Goal: Task Accomplishment & Management: Use online tool/utility

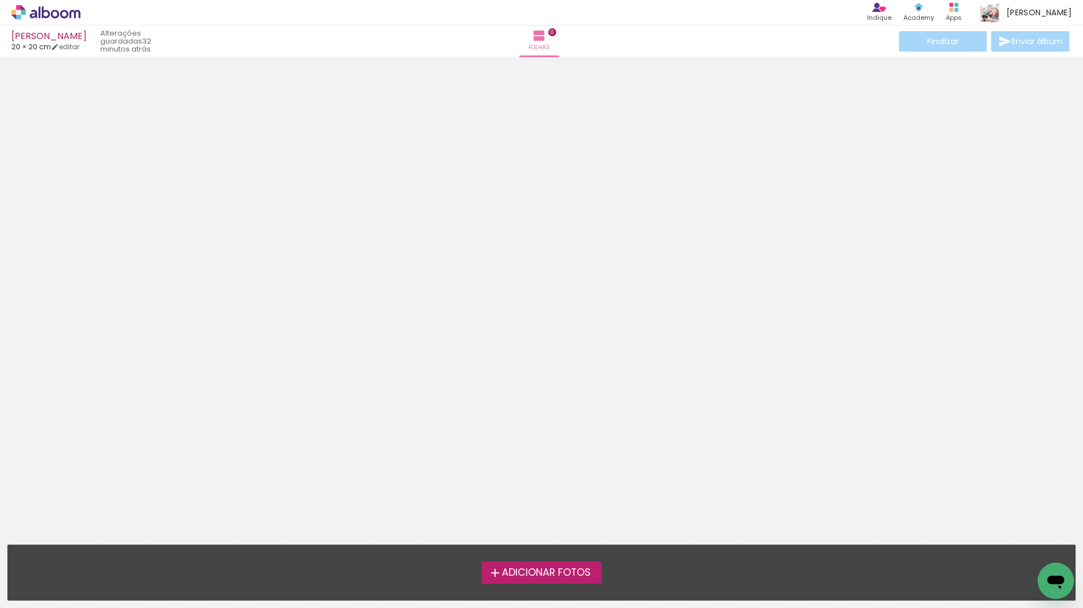
click at [563, 576] on span "Adicionar Fotos" at bounding box center [546, 573] width 89 height 10
click at [0, 0] on input "file" at bounding box center [0, 0] width 0 height 0
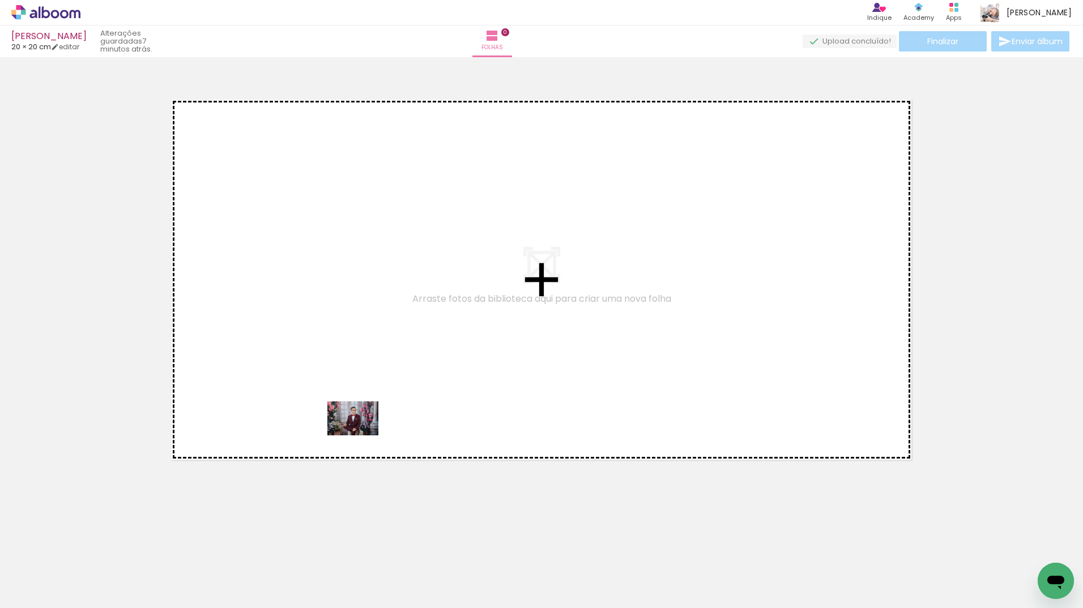
drag, startPoint x: 365, startPoint y: 578, endPoint x: 358, endPoint y: 413, distance: 164.3
click at [358, 413] on quentale-workspace at bounding box center [541, 304] width 1083 height 608
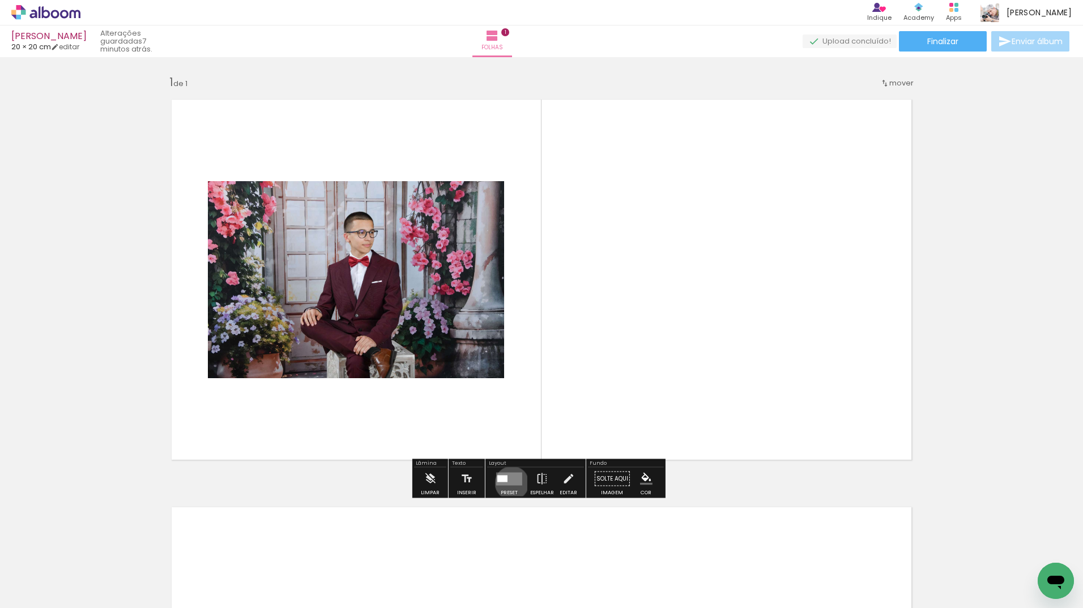
click at [509, 483] on quentale-layouter at bounding box center [509, 478] width 26 height 13
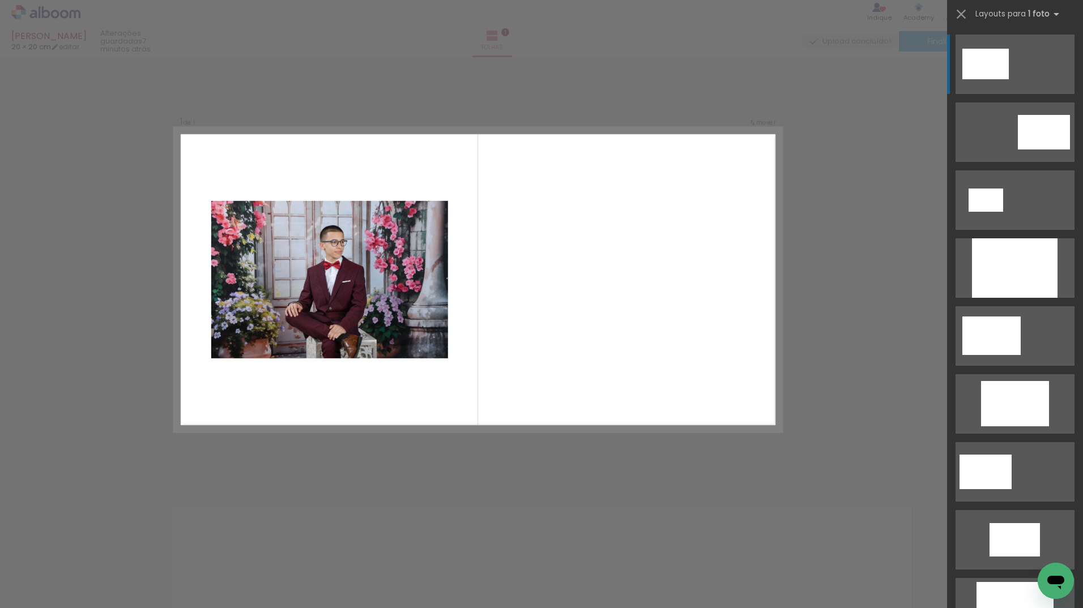
click at [191, 569] on div at bounding box center [176, 570] width 37 height 56
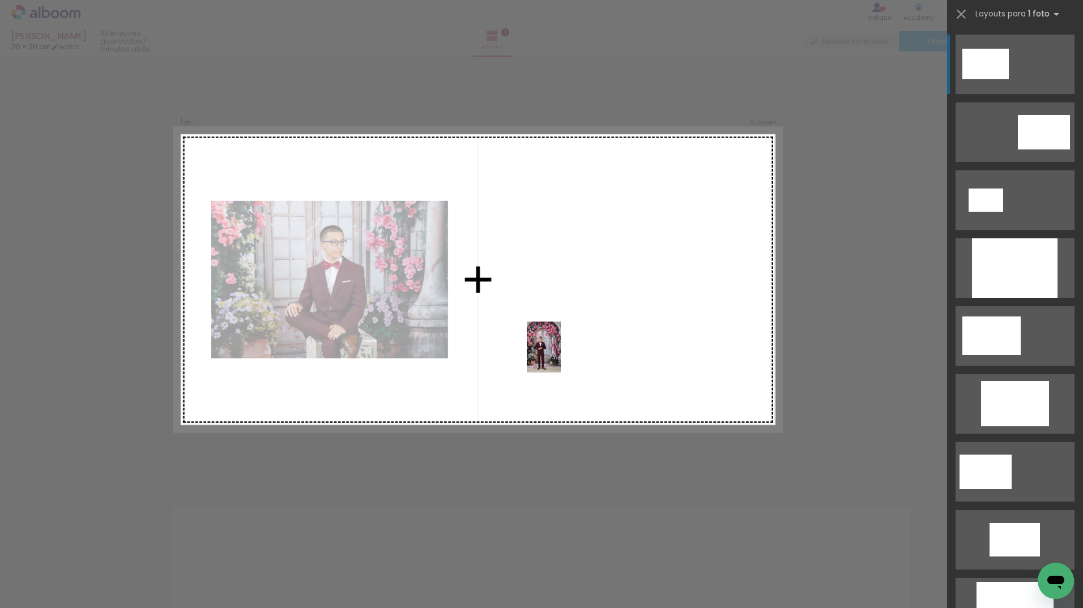
drag, startPoint x: 247, startPoint y: 571, endPoint x: 565, endPoint y: 353, distance: 385.6
click at [565, 353] on quentale-workspace at bounding box center [541, 304] width 1083 height 608
drag, startPoint x: 254, startPoint y: 584, endPoint x: 585, endPoint y: 356, distance: 402.3
click at [585, 356] on quentale-workspace at bounding box center [541, 304] width 1083 height 608
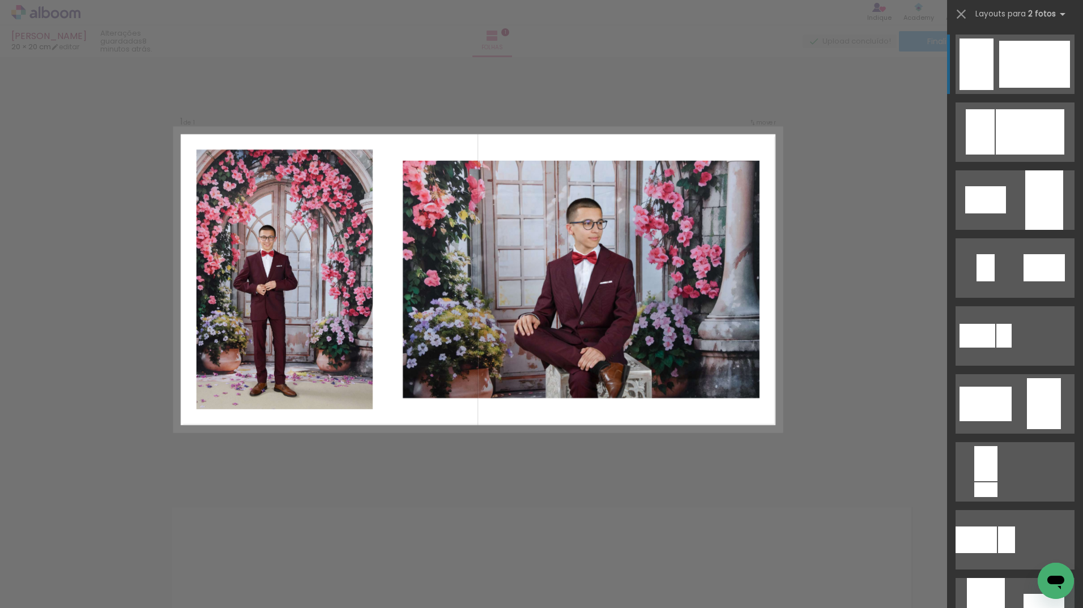
click at [902, 354] on div "Confirmar Cancelar" at bounding box center [541, 478] width 1083 height 843
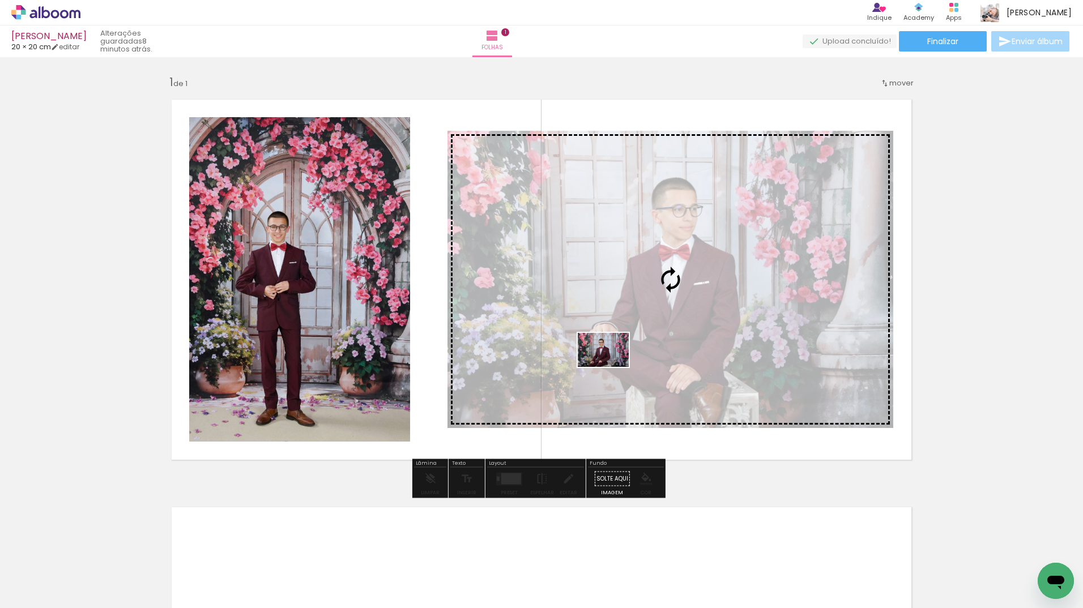
drag, startPoint x: 319, startPoint y: 571, endPoint x: 612, endPoint y: 367, distance: 357.1
click at [612, 367] on quentale-workspace at bounding box center [541, 304] width 1083 height 608
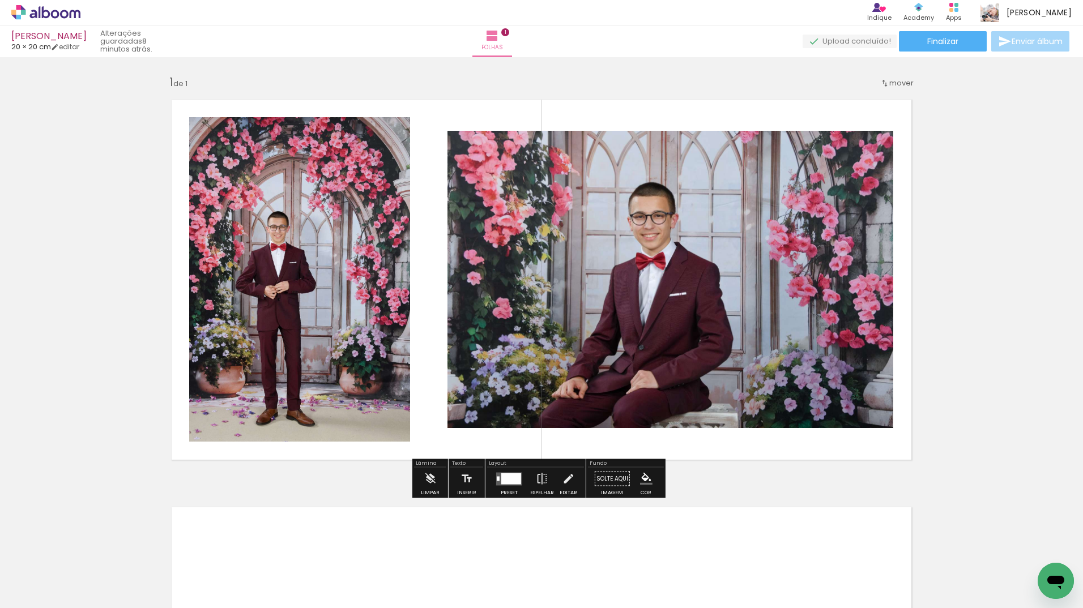
drag, startPoint x: 514, startPoint y: 473, endPoint x: 565, endPoint y: 456, distance: 53.9
click at [514, 473] on div at bounding box center [511, 478] width 20 height 11
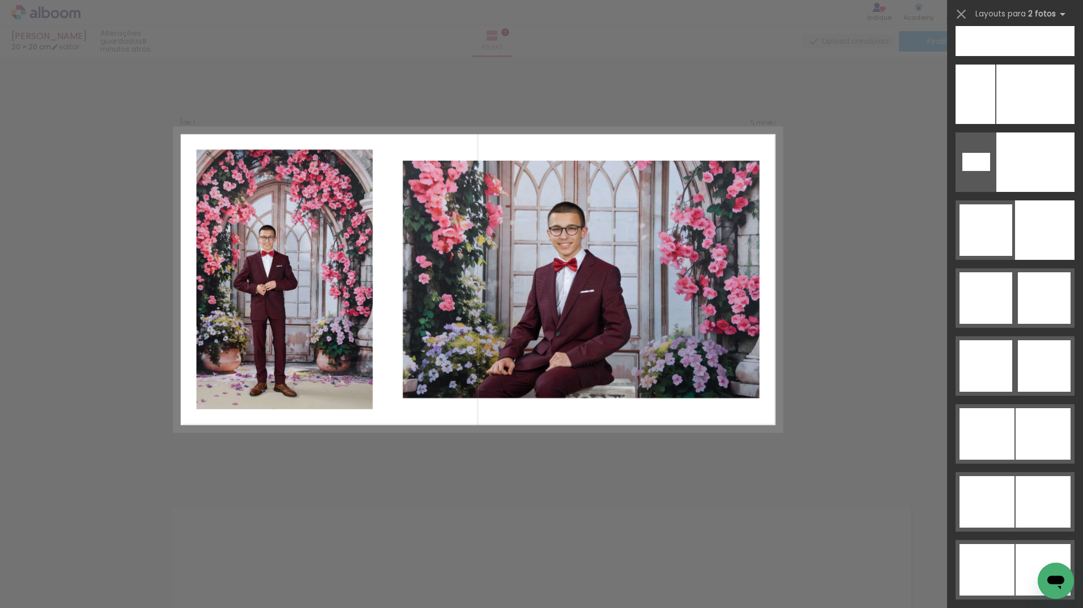
scroll to position [5229, 0]
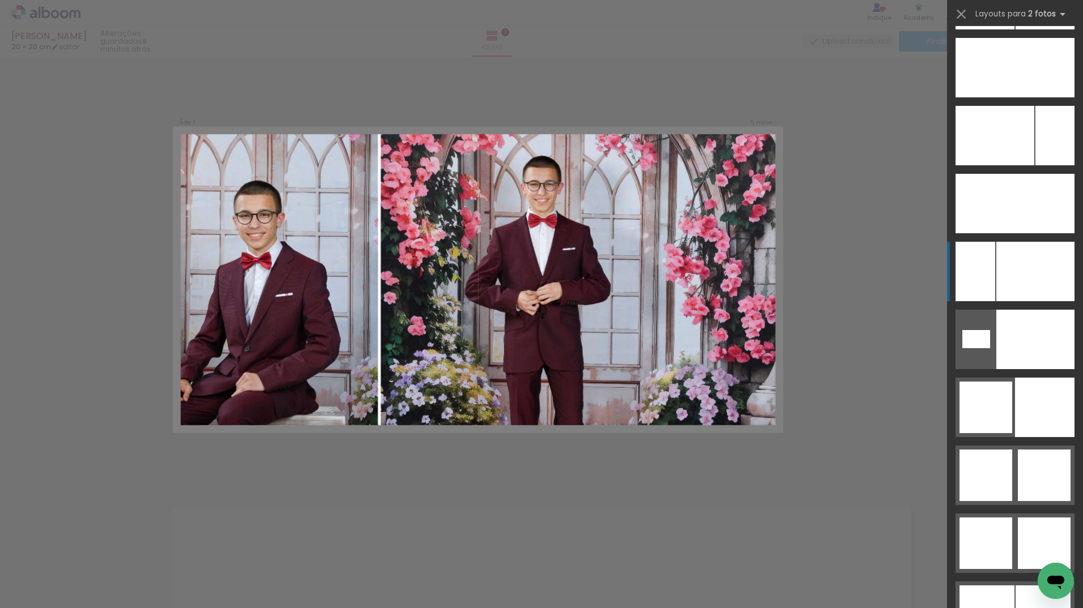
click at [1001, 242] on div at bounding box center [1035, 271] width 78 height 59
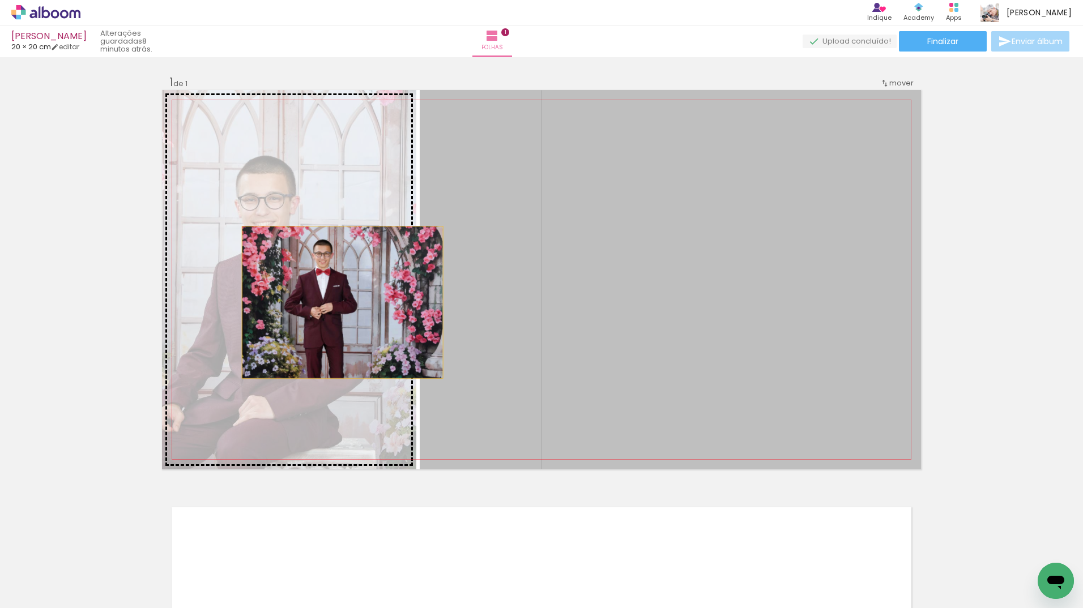
drag, startPoint x: 647, startPoint y: 294, endPoint x: 332, endPoint y: 304, distance: 315.0
click at [0, 0] on slot at bounding box center [0, 0] width 0 height 0
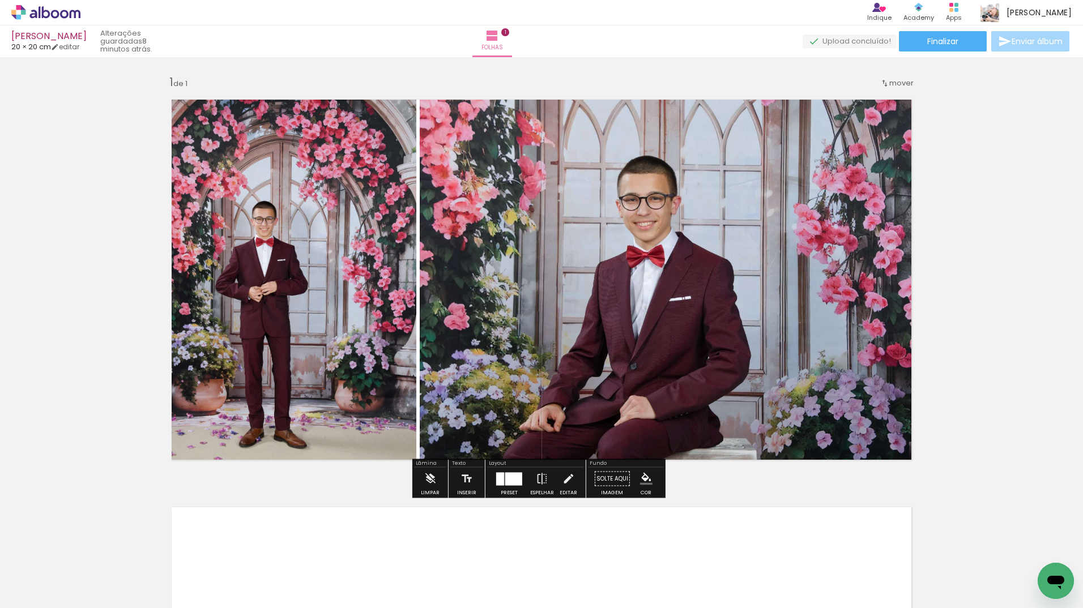
click at [981, 409] on div "Inserir folha 1 de 1" at bounding box center [541, 469] width 1083 height 816
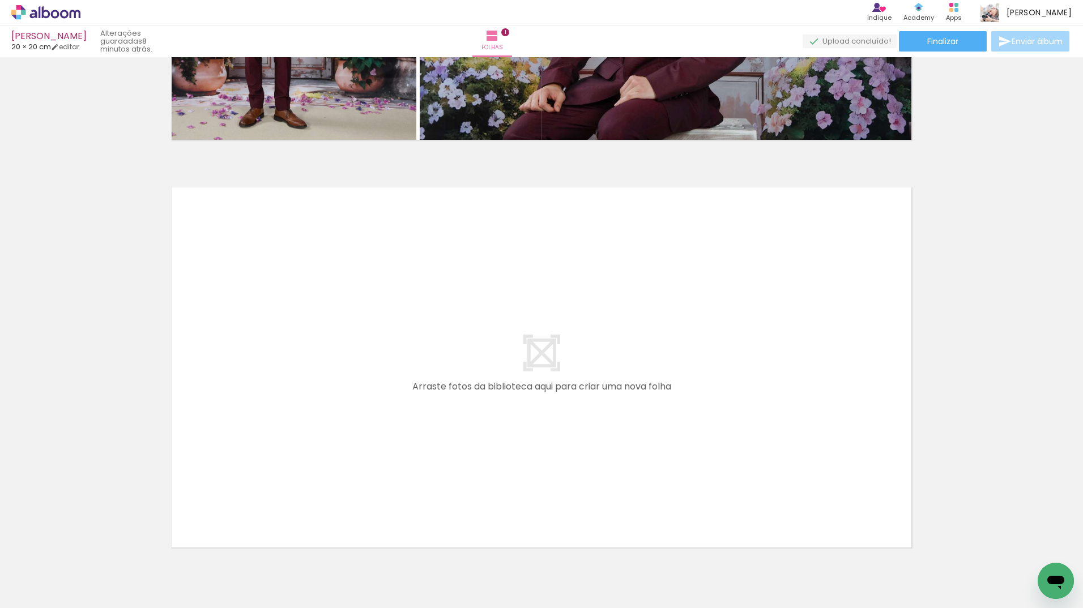
scroll to position [340, 0]
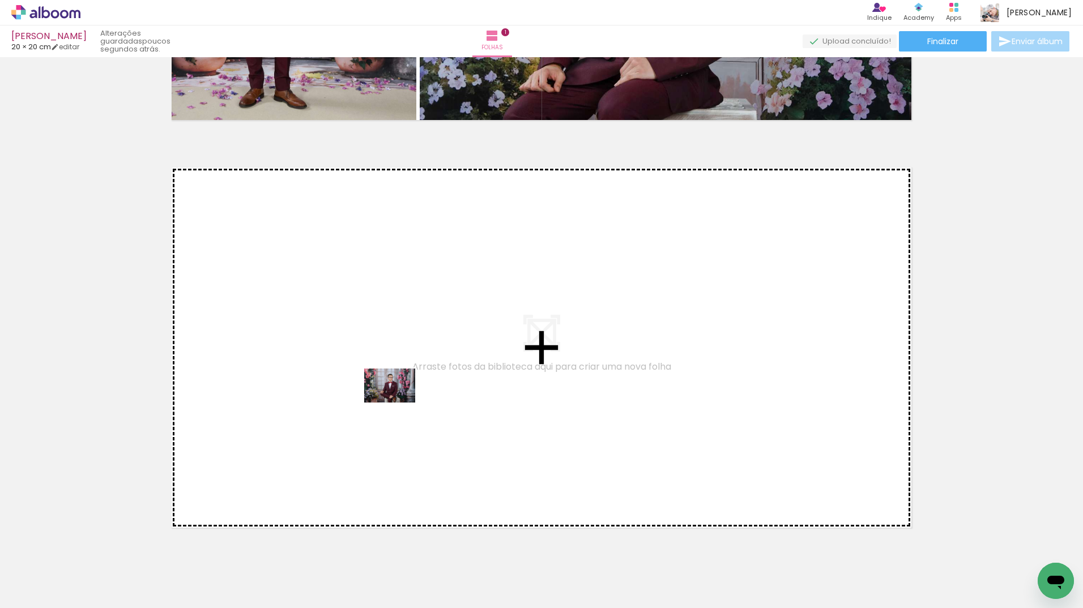
drag, startPoint x: 371, startPoint y: 569, endPoint x: 398, endPoint y: 403, distance: 168.1
click at [398, 403] on quentale-workspace at bounding box center [541, 304] width 1083 height 608
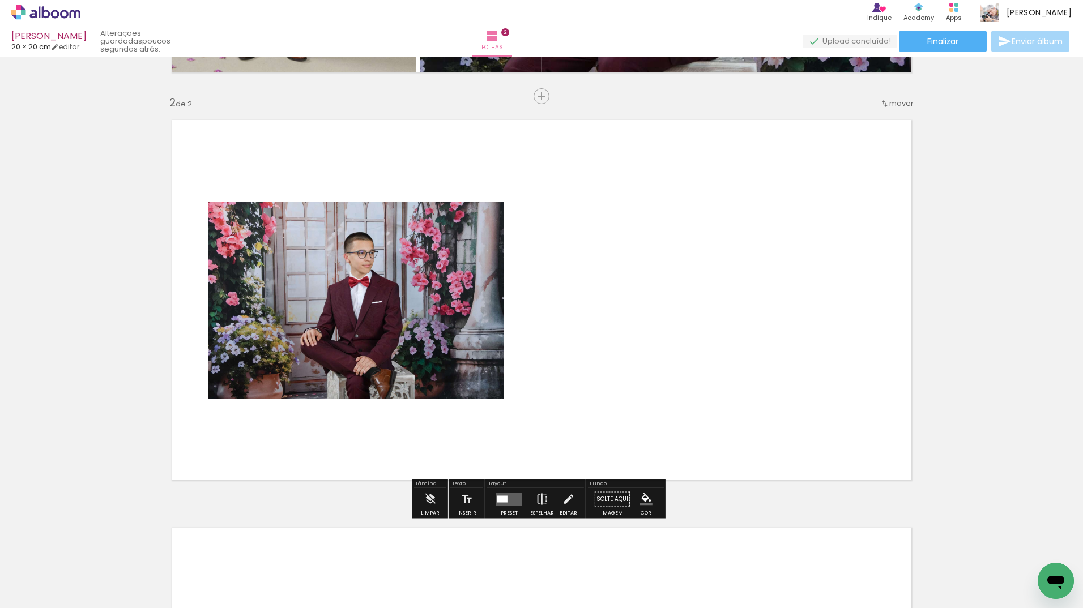
scroll to position [390, 0]
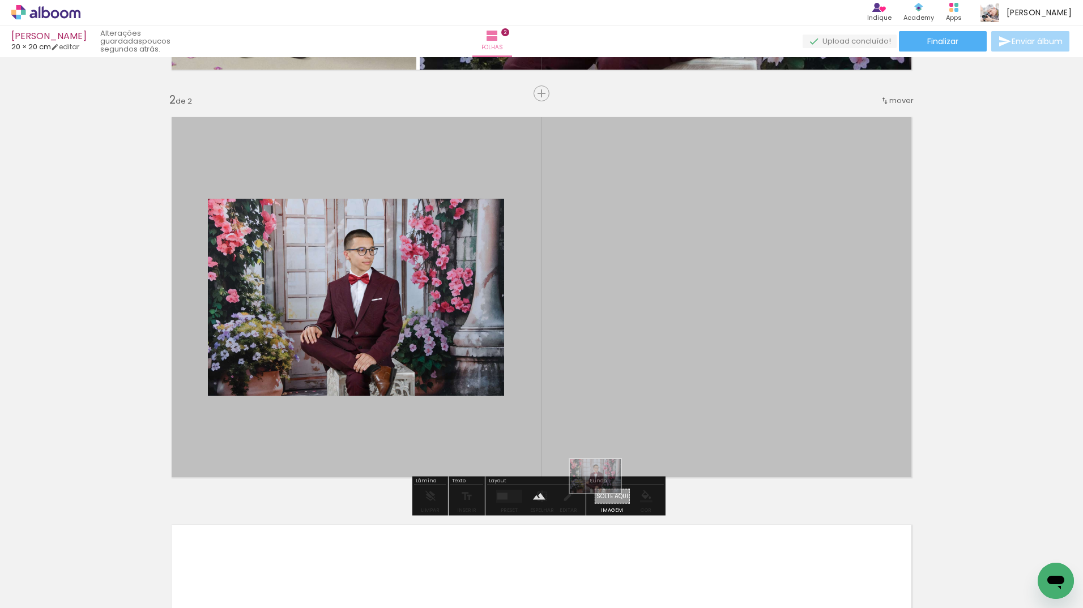
drag, startPoint x: 361, startPoint y: 580, endPoint x: 604, endPoint y: 493, distance: 257.6
click at [604, 493] on quentale-workspace at bounding box center [541, 304] width 1083 height 608
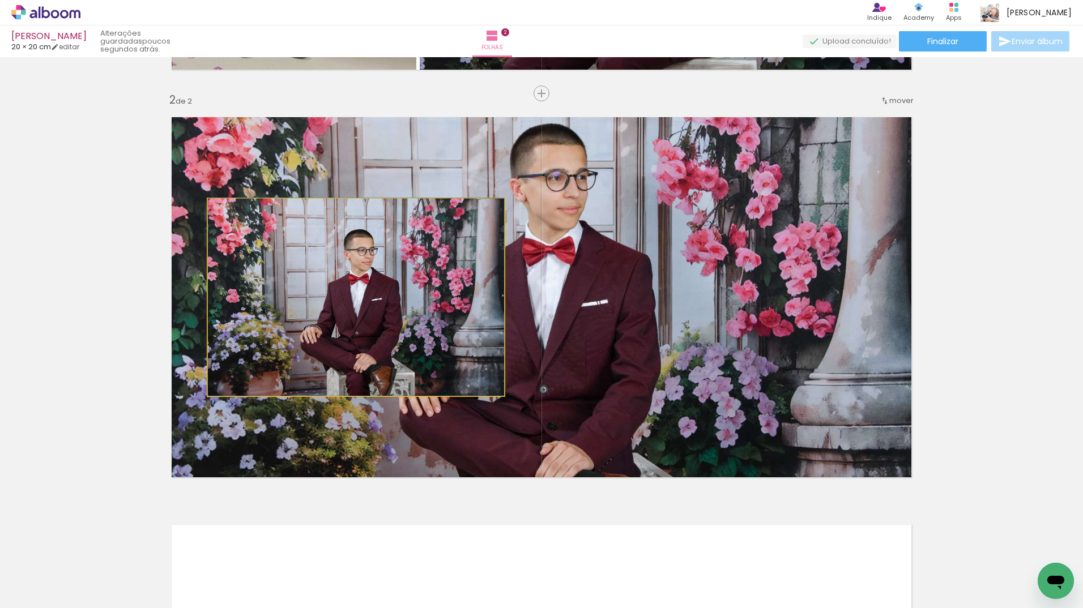
click at [389, 270] on quentale-photo at bounding box center [356, 297] width 296 height 197
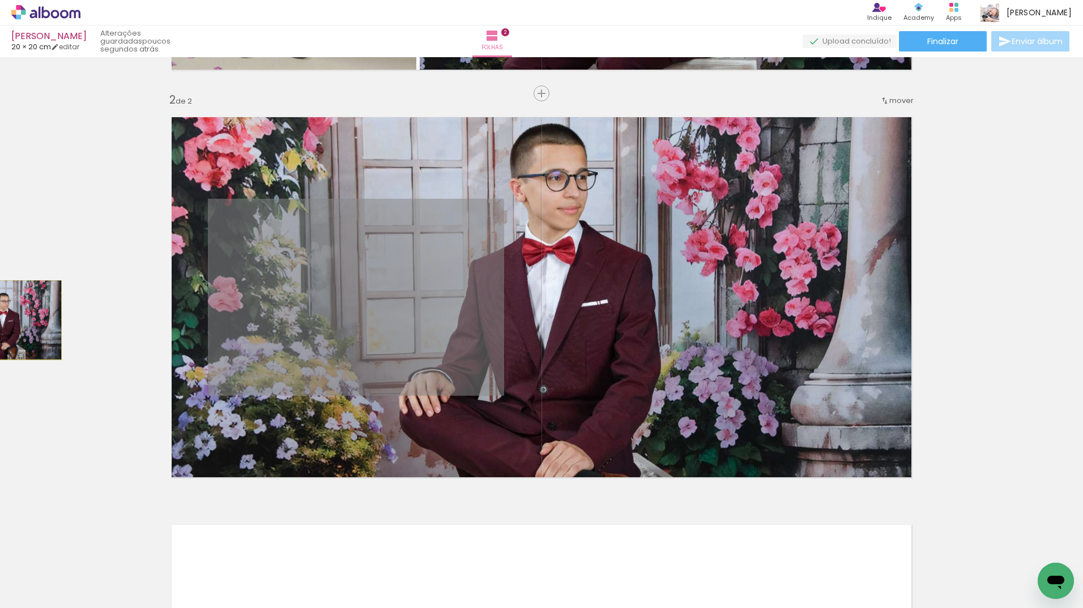
drag, startPoint x: 384, startPoint y: 268, endPoint x: -2, endPoint y: 320, distance: 389.6
click at [0, 320] on html "link( href="../../bower_components/polymer/polymer.html" rel="import" ) picture…" at bounding box center [541, 304] width 1083 height 608
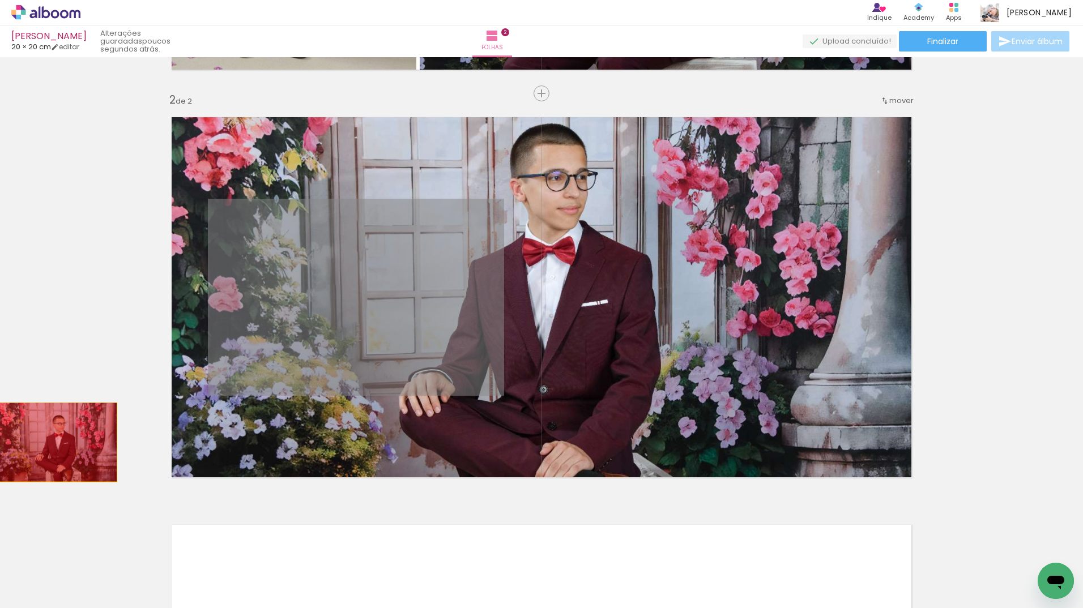
drag, startPoint x: 418, startPoint y: 327, endPoint x: 53, endPoint y: 442, distance: 382.5
click at [53, 442] on div "Inserir folha 1 de 2 Inserir folha 2 de 2" at bounding box center [541, 283] width 1083 height 1224
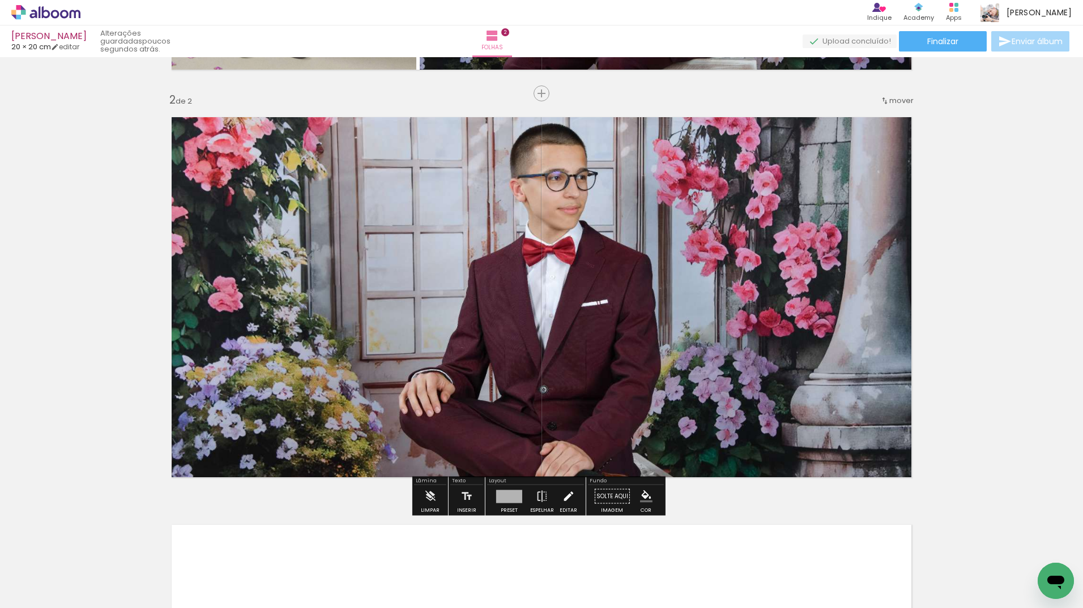
click at [562, 501] on iron-icon at bounding box center [568, 496] width 12 height 23
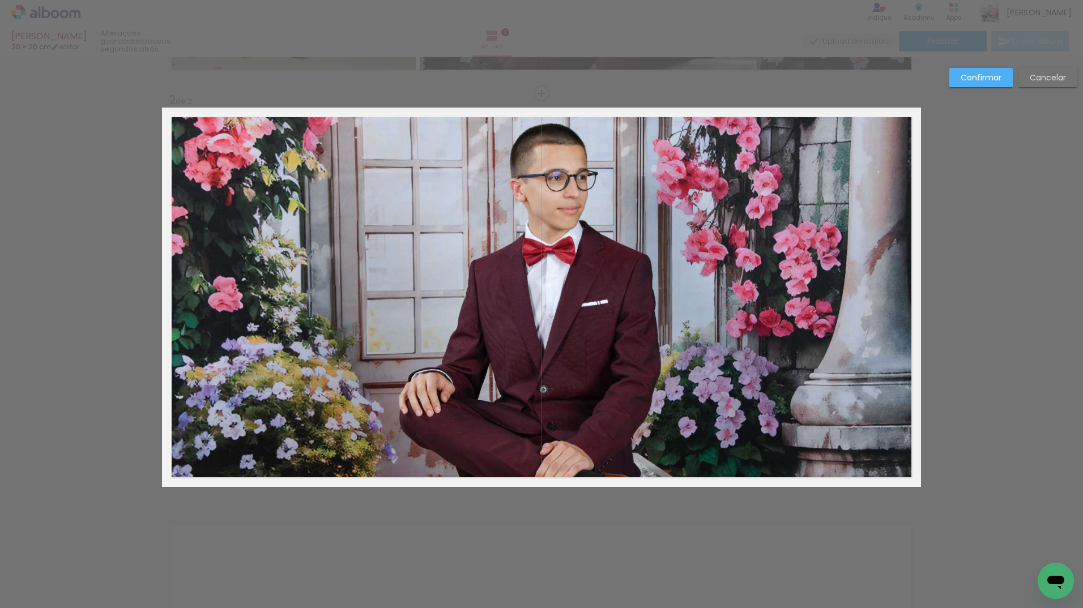
click at [644, 331] on quentale-layouter at bounding box center [541, 297] width 759 height 379
drag, startPoint x: 668, startPoint y: 280, endPoint x: 672, endPoint y: 307, distance: 27.6
click at [672, 307] on quentale-layouter at bounding box center [541, 297] width 759 height 379
click at [0, 0] on slot "Confirmar" at bounding box center [0, 0] width 0 height 0
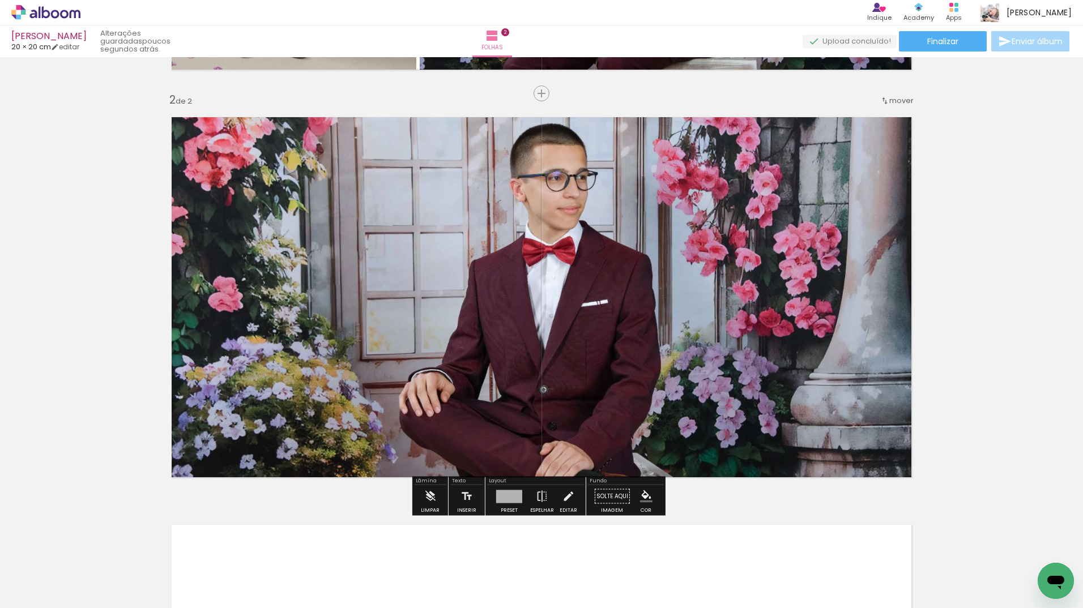
click at [955, 447] on div "Inserir folha 1 de 2 Inserir folha 2 de 2" at bounding box center [541, 283] width 1083 height 1224
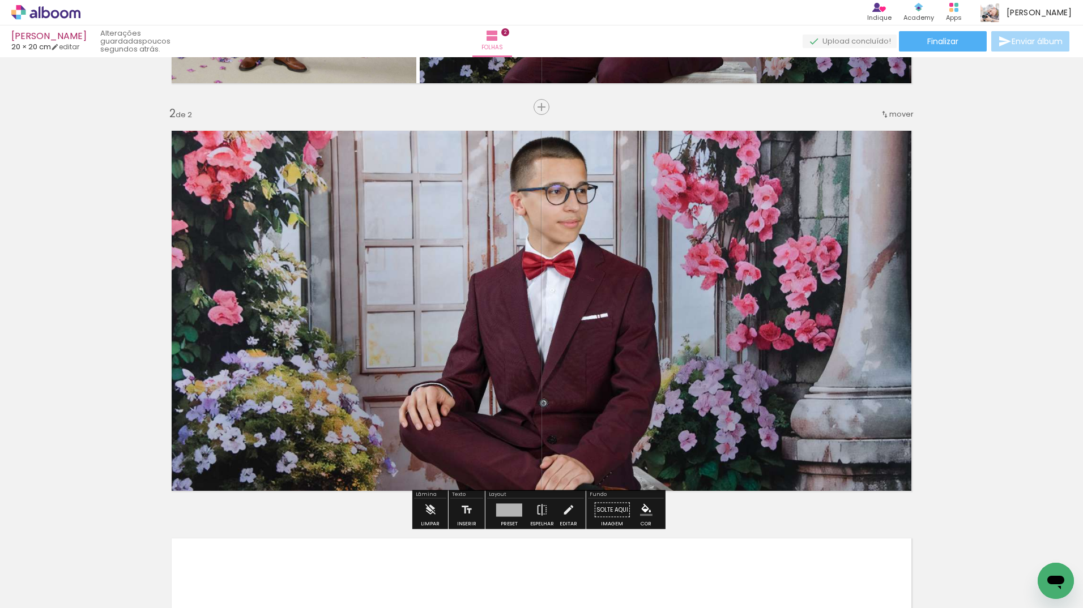
scroll to position [396, 0]
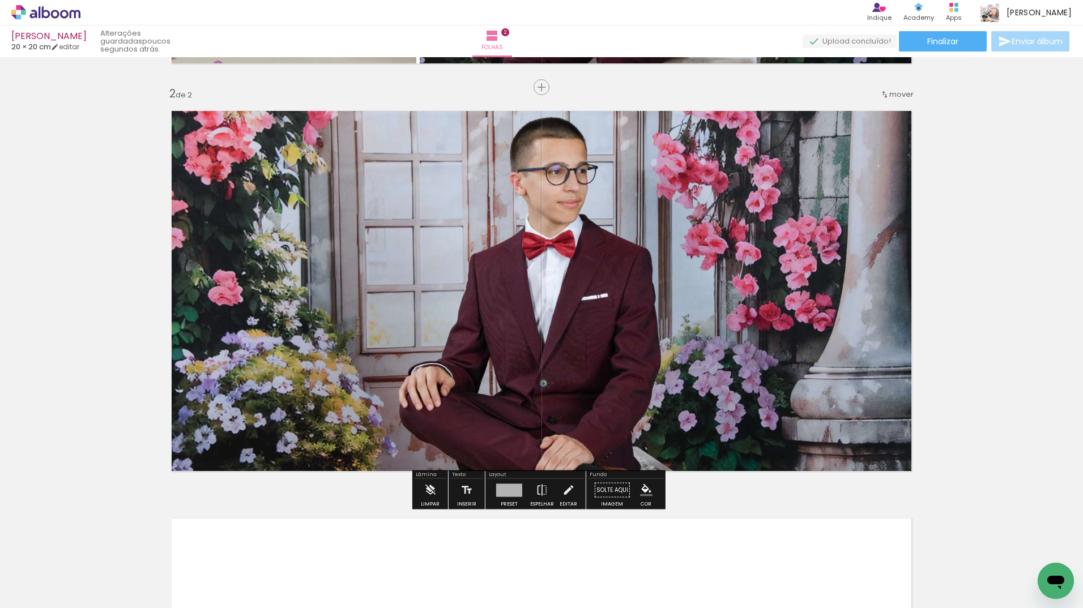
click at [973, 347] on div "Inserir folha 1 de 2 Inserir folha 2 de 2" at bounding box center [541, 277] width 1083 height 1224
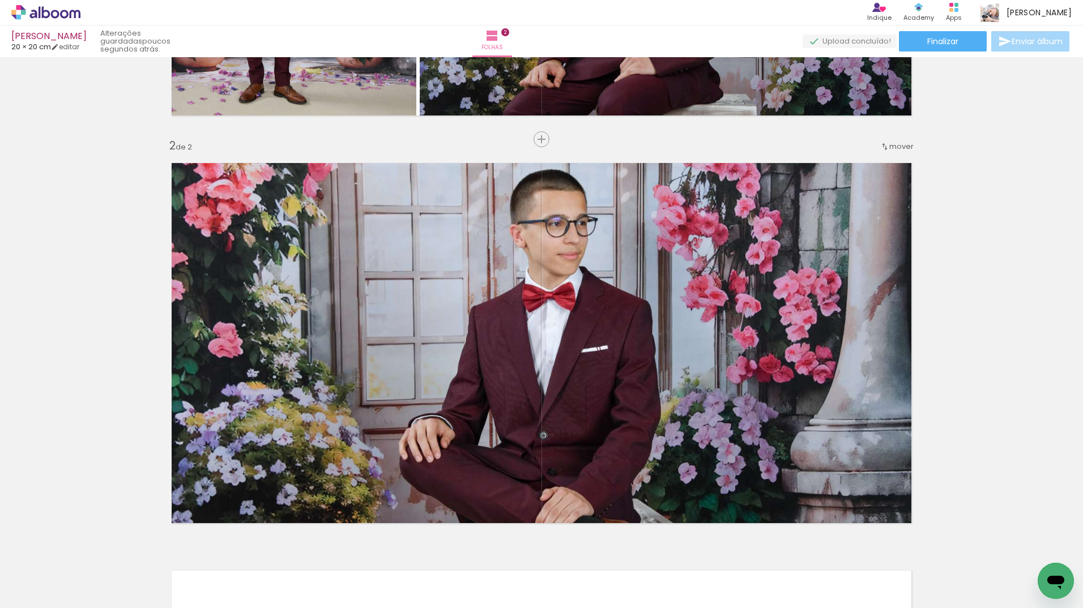
scroll to position [334, 0]
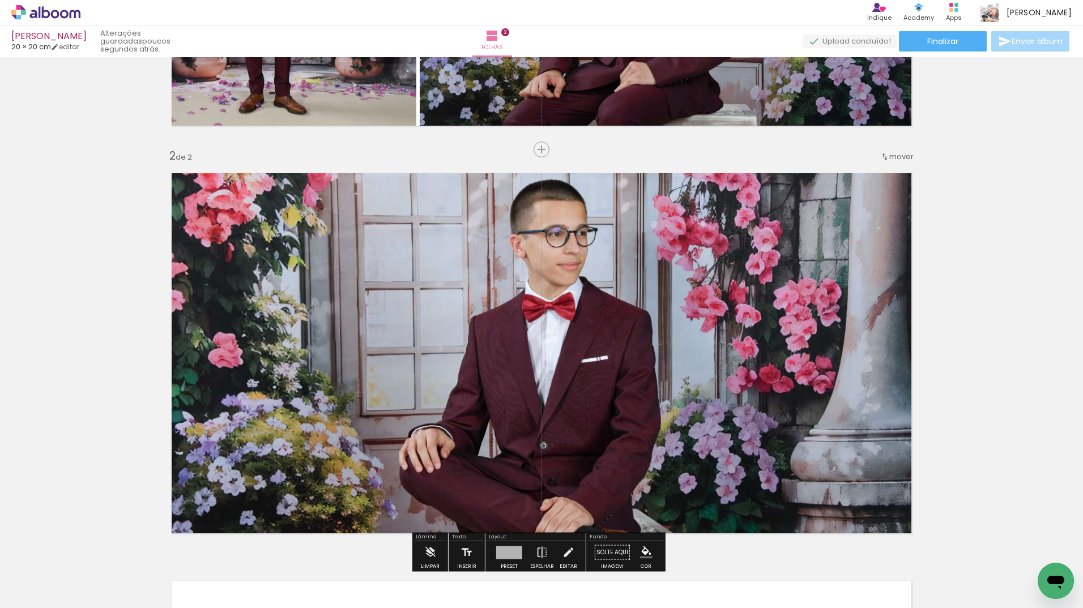
drag, startPoint x: 563, startPoint y: 401, endPoint x: 1007, endPoint y: 451, distance: 446.2
click at [1063, 467] on div "Inserir folha 1 de 2 Inserir folha 2 de 2" at bounding box center [541, 339] width 1083 height 1224
drag, startPoint x: 864, startPoint y: 428, endPoint x: 1013, endPoint y: 420, distance: 149.1
click at [1013, 420] on div "Inserir folha 1 de 2 Inserir folha 2 de 2" at bounding box center [541, 339] width 1083 height 1224
click at [956, 420] on div "Inserir folha 1 de 2 Inserir folha 2 de 2" at bounding box center [541, 339] width 1083 height 1224
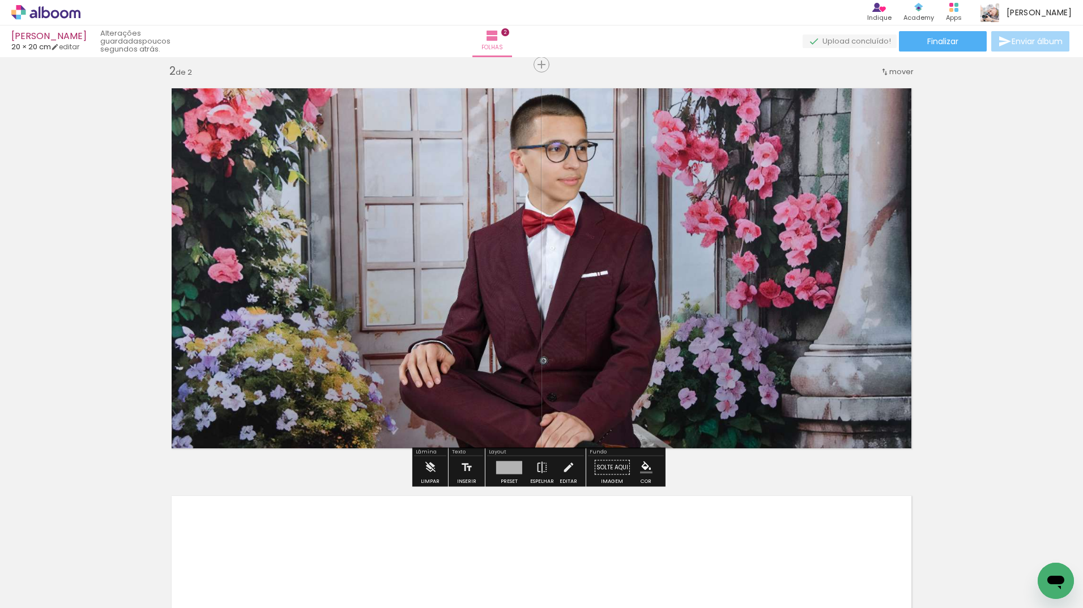
scroll to position [504, 0]
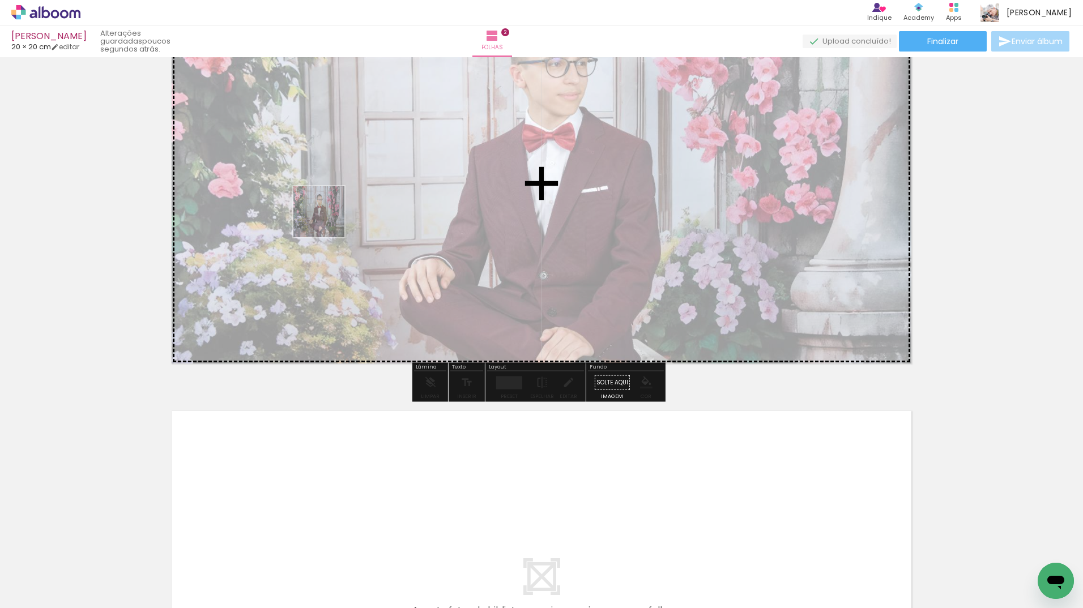
drag, startPoint x: 362, startPoint y: 567, endPoint x: 328, endPoint y: 219, distance: 350.5
click at [328, 219] on quentale-workspace at bounding box center [541, 304] width 1083 height 608
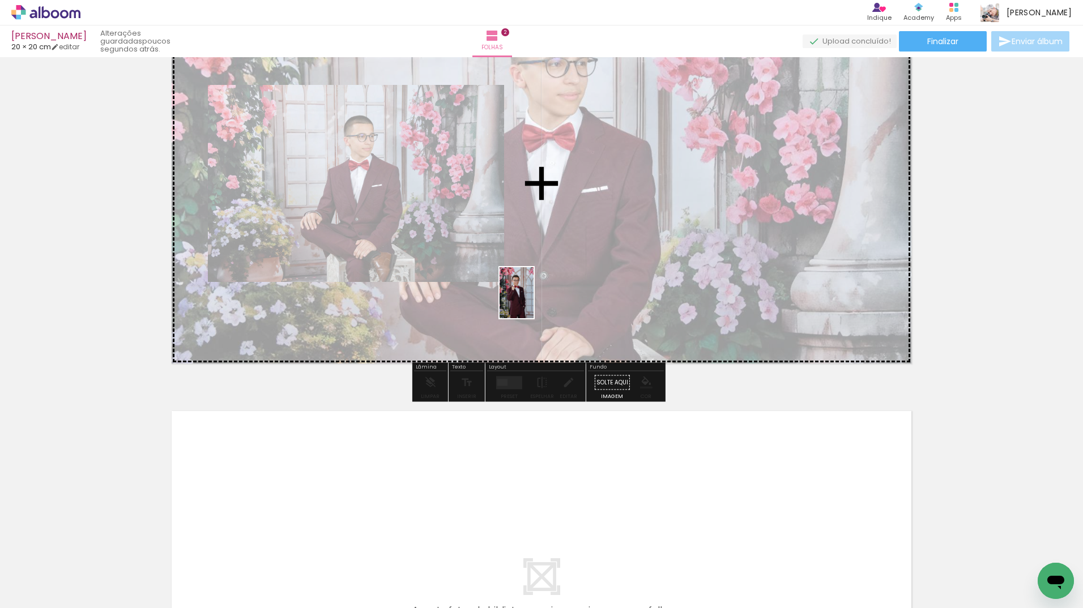
drag, startPoint x: 176, startPoint y: 583, endPoint x: 574, endPoint y: 278, distance: 501.3
click at [574, 278] on quentale-workspace at bounding box center [541, 304] width 1083 height 608
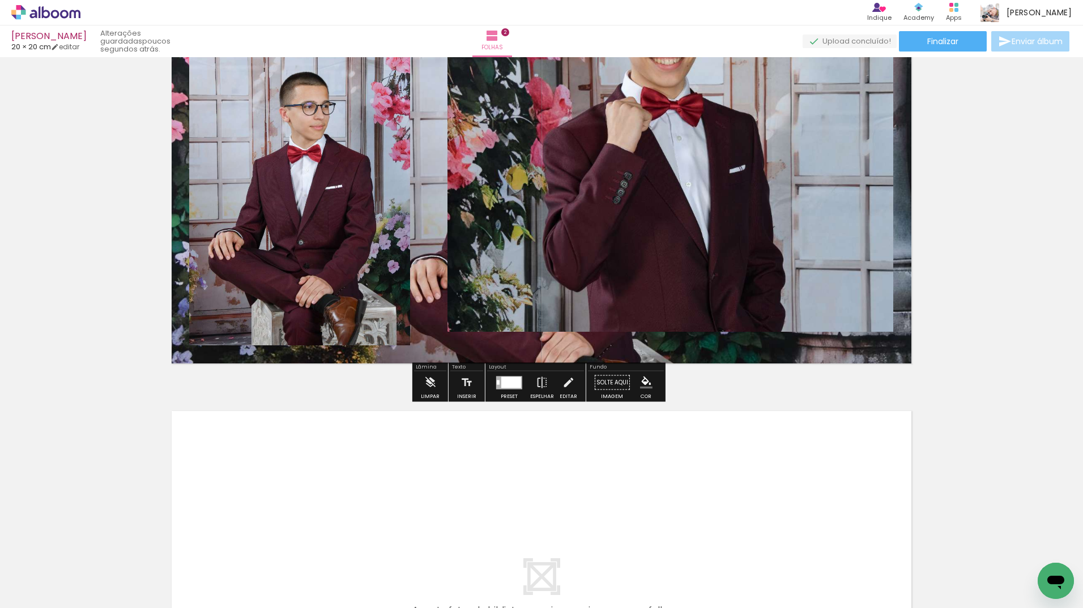
click at [696, 351] on quentale-layouter at bounding box center [541, 183] width 759 height 379
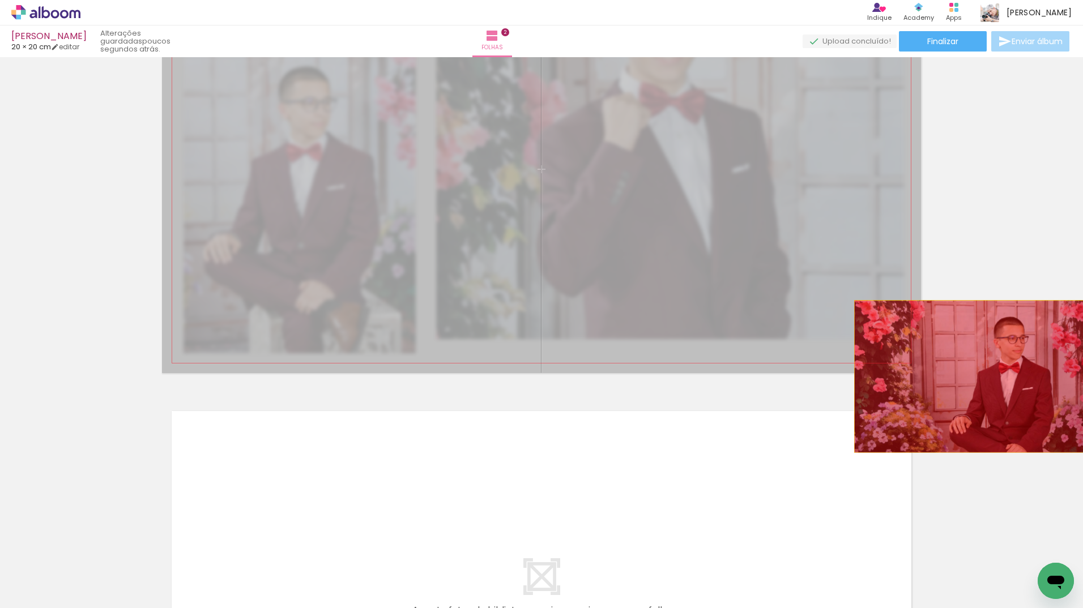
drag, startPoint x: 689, startPoint y: 338, endPoint x: 984, endPoint y: 367, distance: 297.0
click at [1001, 375] on div "Inserir folha 1 de 2 Inserir folha 2 de 2" at bounding box center [541, 169] width 1083 height 1224
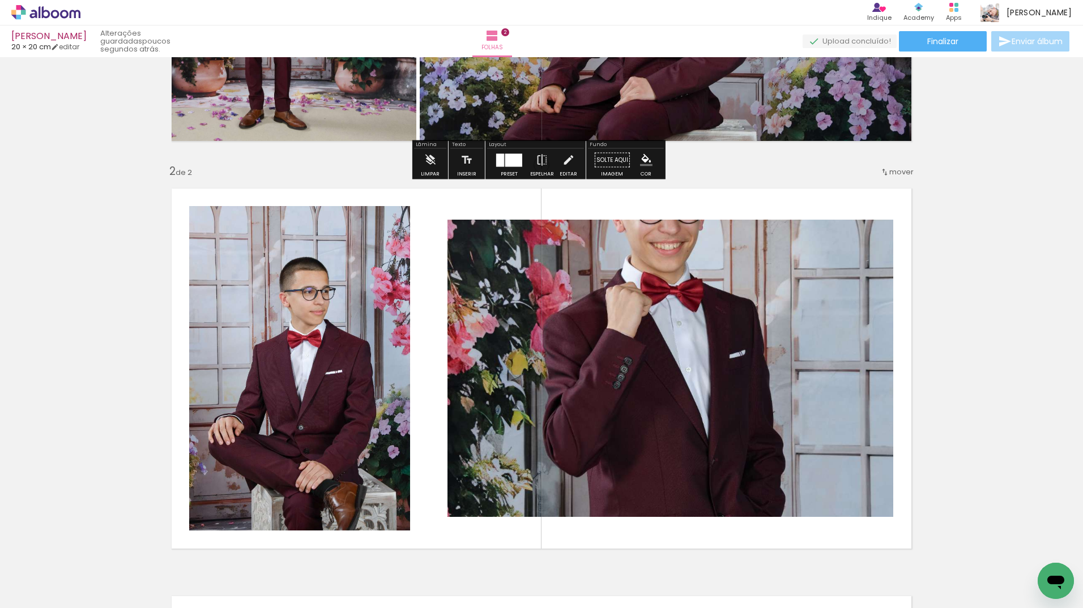
scroll to position [334, 0]
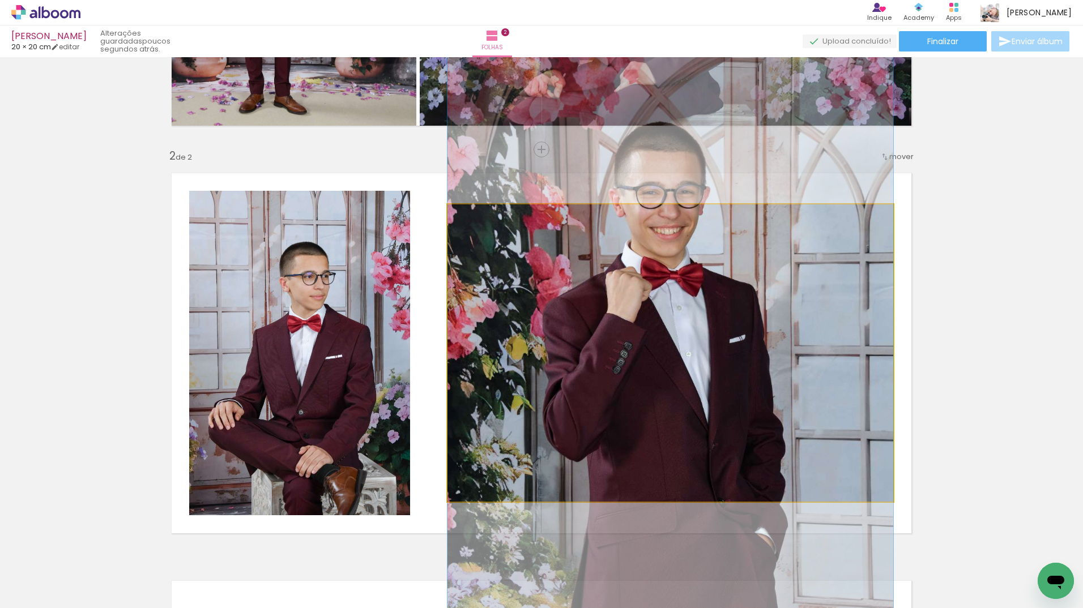
click at [629, 270] on quentale-photo at bounding box center [670, 352] width 446 height 297
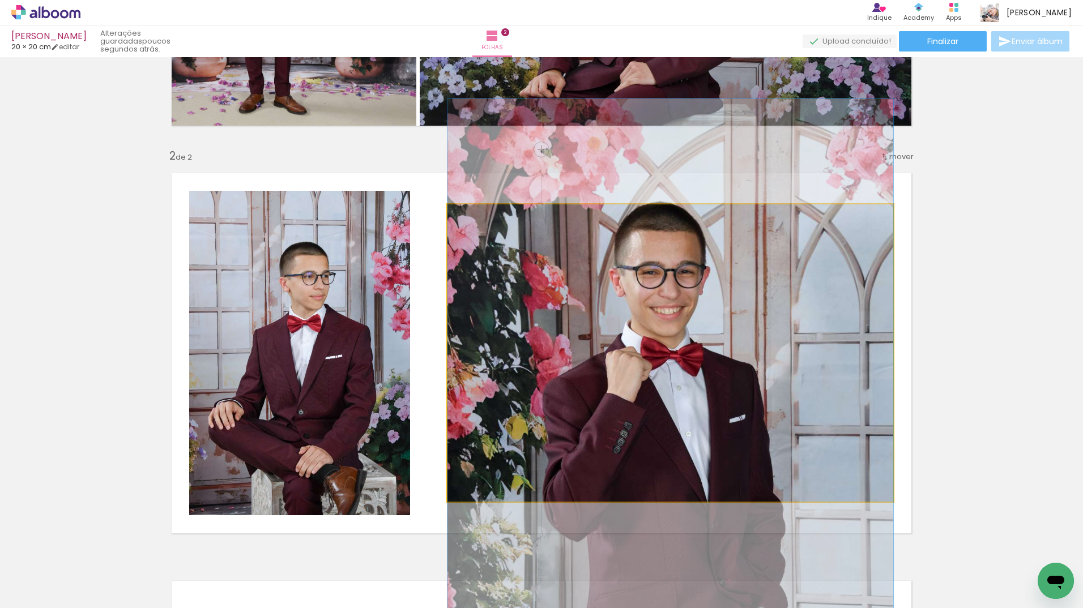
drag, startPoint x: 660, startPoint y: 275, endPoint x: 687, endPoint y: 355, distance: 84.5
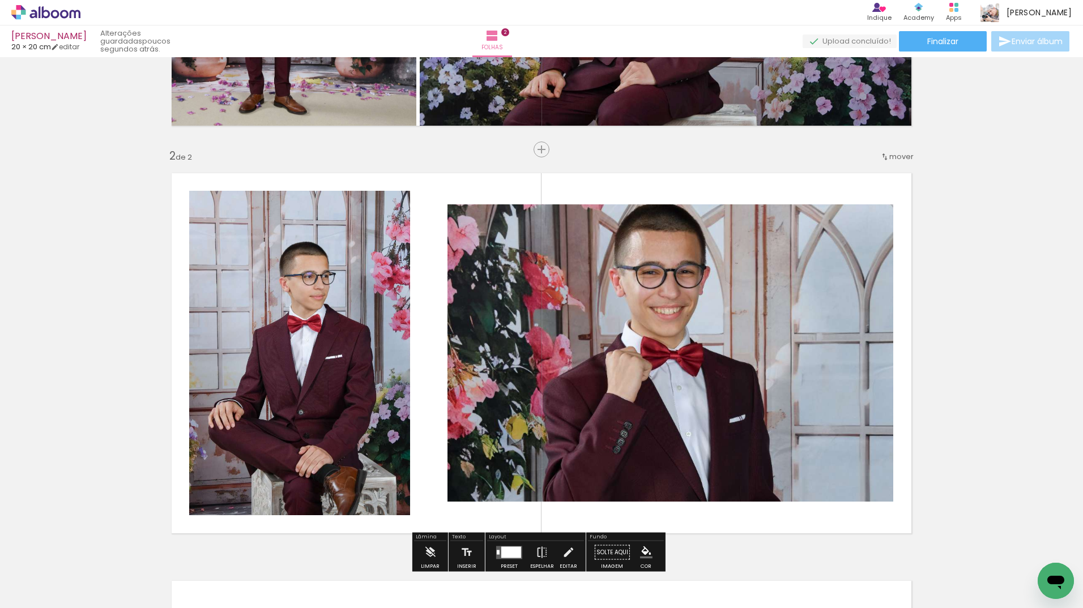
click at [1019, 372] on div "Inserir folha 1 de 2 Inserir folha 2 de 2" at bounding box center [541, 339] width 1083 height 1224
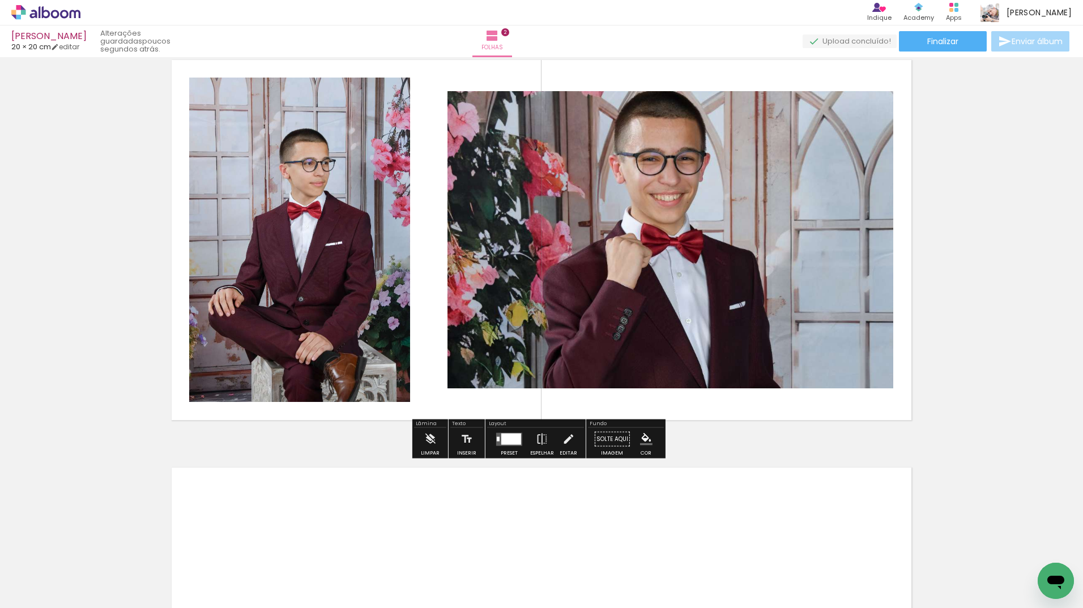
scroll to position [391, 0]
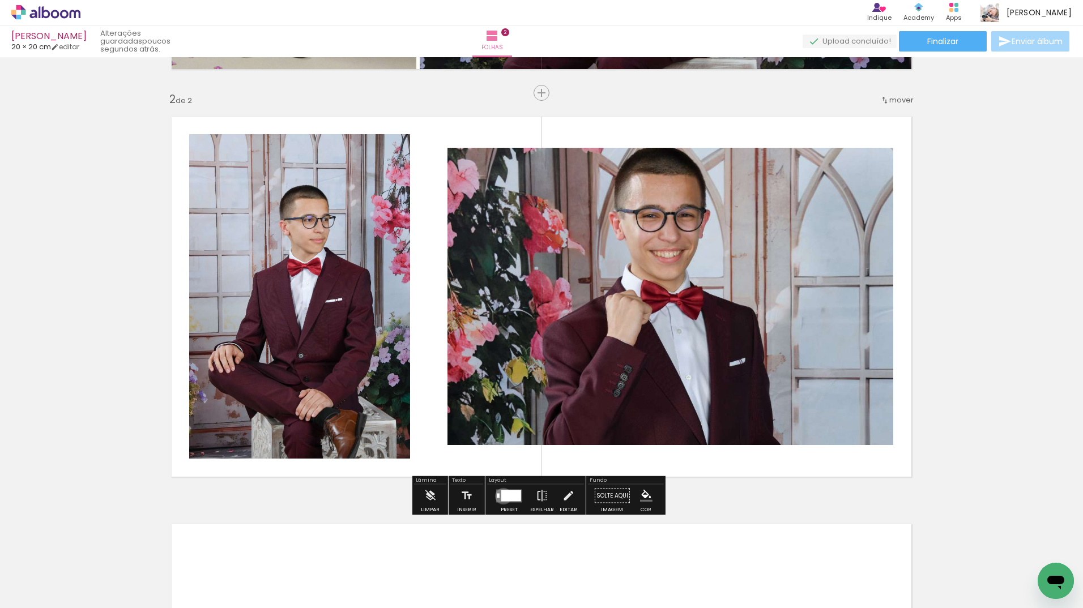
click at [501, 496] on div at bounding box center [511, 495] width 20 height 11
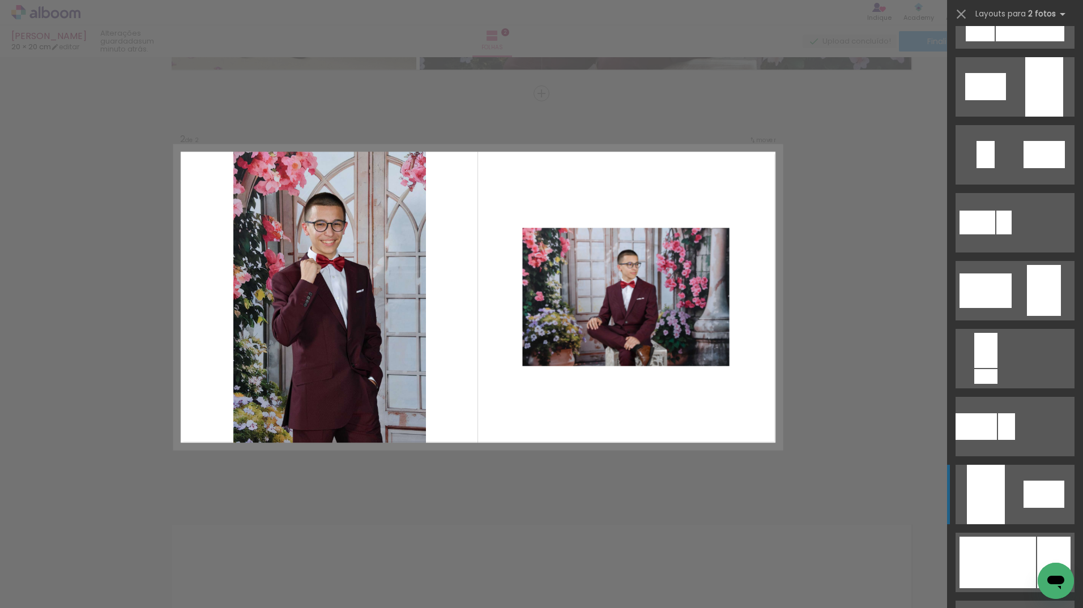
scroll to position [227, 0]
